Goal: Transaction & Acquisition: Purchase product/service

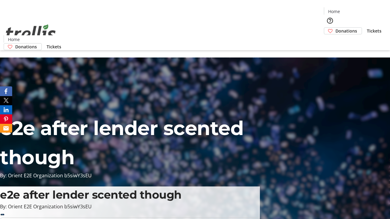
click at [335, 28] on span "Donations" at bounding box center [346, 31] width 22 height 6
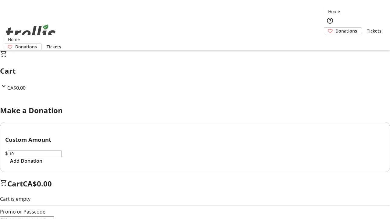
click at [42, 165] on span "Add Donation" at bounding box center [26, 160] width 32 height 7
select select "CA"
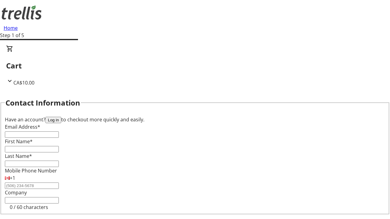
click at [61, 117] on button "Log in" at bounding box center [53, 120] width 16 height 6
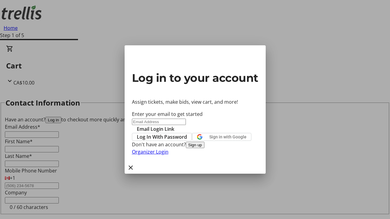
click at [204, 148] on button "Sign up" at bounding box center [195, 145] width 19 height 6
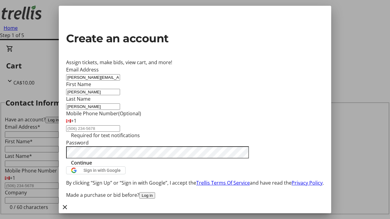
type input "[PERSON_NAME]"
click at [92, 167] on span "Continue" at bounding box center [81, 162] width 21 height 7
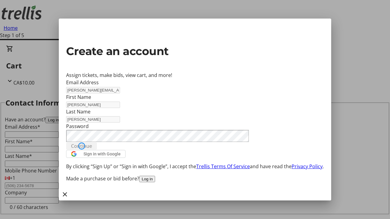
type input "[PERSON_NAME][EMAIL_ADDRESS][DOMAIN_NAME]"
type input "[PERSON_NAME]"
select select "CA"
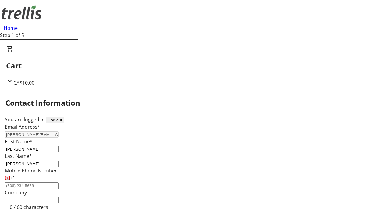
type input "[STREET_ADDRESS][PERSON_NAME]"
type input "Kelowna"
select select "BC"
type input "Kelowna"
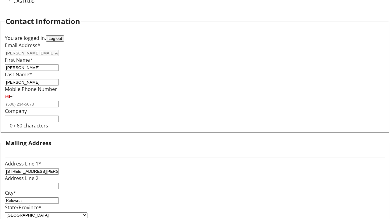
type input "V1Y 0C2"
select select "BC"
select select "CA"
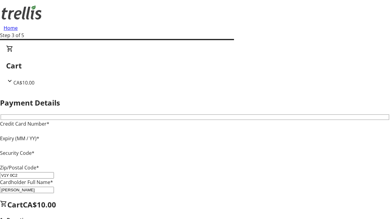
type input "V1Y 0C2"
